Goal: Information Seeking & Learning: Learn about a topic

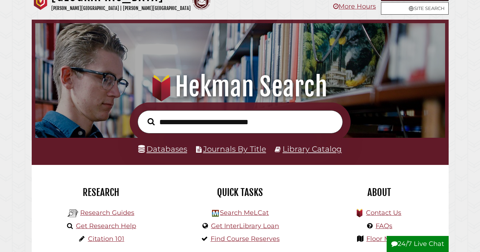
scroll to position [22, 0]
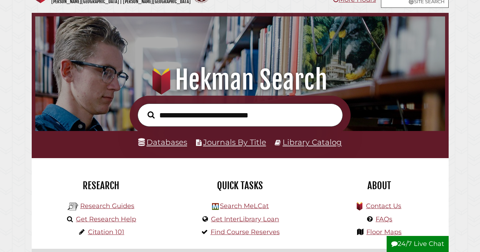
click at [235, 119] on input "text" at bounding box center [240, 114] width 205 height 23
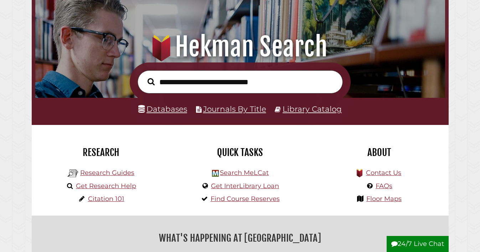
scroll to position [55, 0]
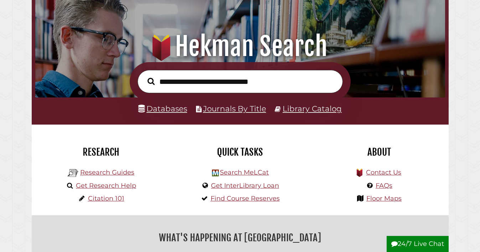
click at [177, 103] on li "Databases" at bounding box center [162, 109] width 49 height 14
click at [177, 106] on link "Databases" at bounding box center [162, 108] width 49 height 9
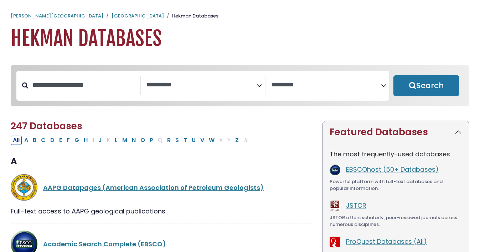
select select "Database Subject Filter"
select select "Database Vendors Filter"
click at [365, 165] on div "The most frequently-used databases EBSCOhost (50+ Databases) Powerful platform …" at bounding box center [396, 210] width 147 height 135
click at [365, 170] on link "EBSCOhost (50+ Databases)" at bounding box center [392, 169] width 93 height 9
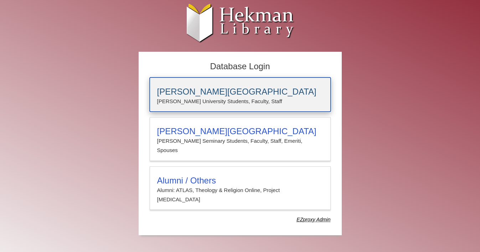
click at [250, 102] on p "Calvin University Students, Faculty, Staff" at bounding box center [240, 101] width 166 height 9
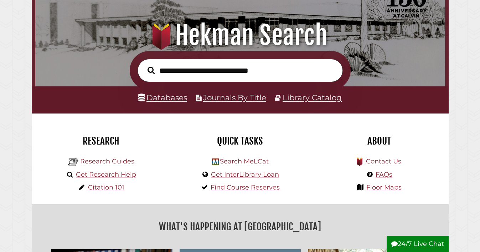
scroll to position [67, 0]
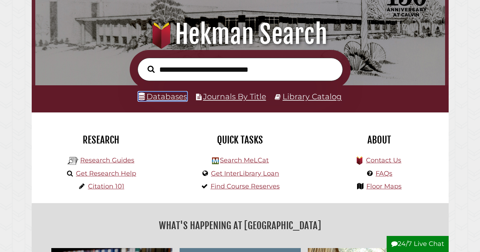
click at [167, 96] on link "Databases" at bounding box center [162, 96] width 49 height 9
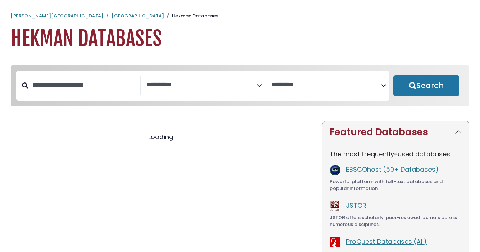
select select "Database Subject Filter"
select select "Database Vendors Filter"
select select "Database Subject Filter"
select select "Database Vendors Filter"
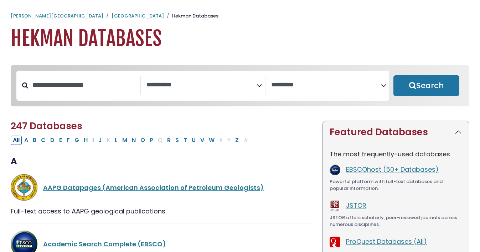
scroll to position [38, 0]
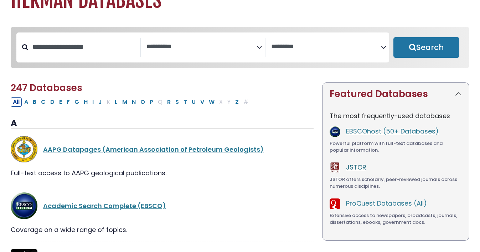
click at [360, 169] on link "JSTOR" at bounding box center [356, 167] width 20 height 9
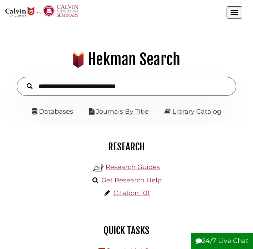
scroll to position [4, 4]
